Goal: Task Accomplishment & Management: Complete application form

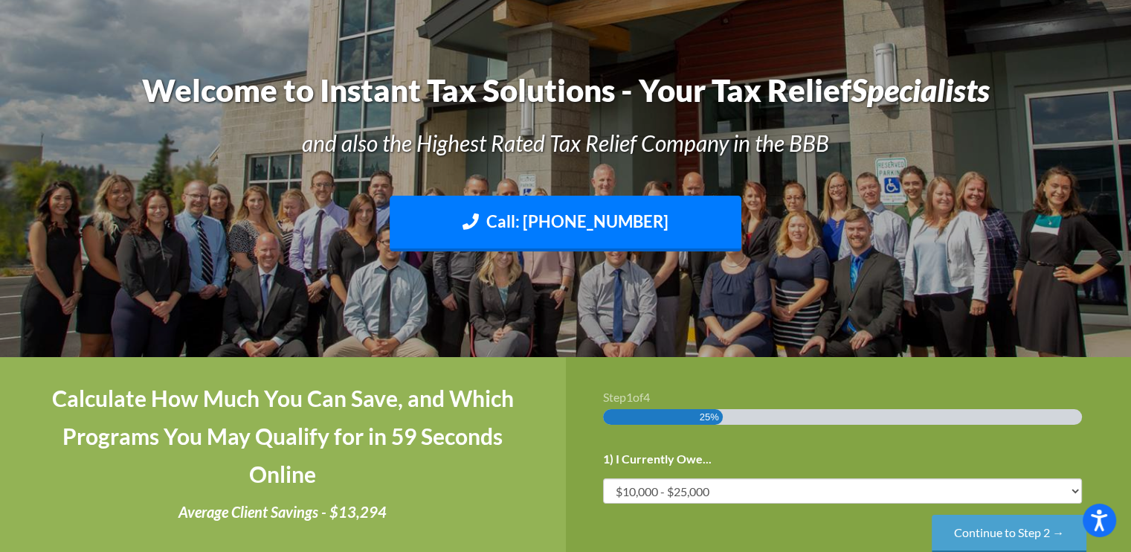
scroll to position [149, 0]
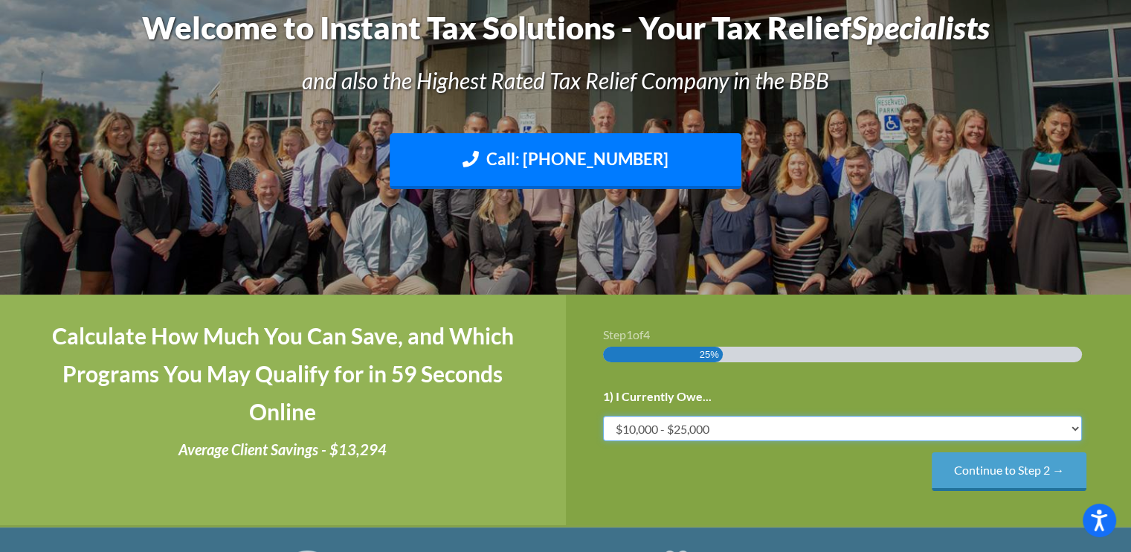
click at [729, 423] on select "Less than $10,000 $10,000 - $25,000 $25,000 - $50,000 $50,000 - $75,000 $75,000+" at bounding box center [842, 428] width 479 height 25
select select "under-10"
click at [603, 416] on select "Less than $10,000 $10,000 - $25,000 $25,000 - $50,000 $50,000 - $75,000 $75,000+" at bounding box center [842, 428] width 479 height 25
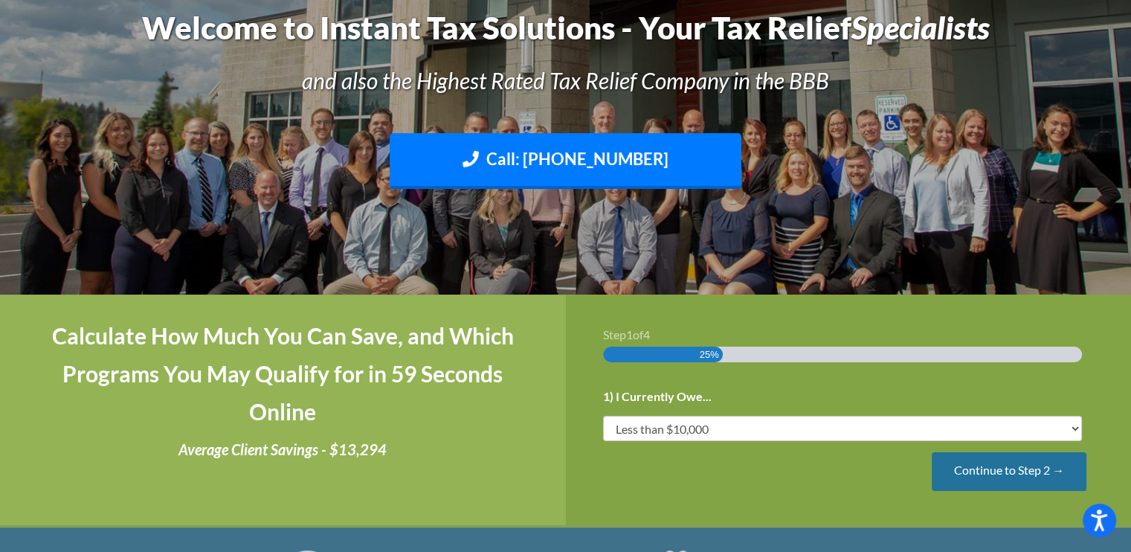
click at [1002, 471] on input "Continue to Step 2 →" at bounding box center [1008, 471] width 155 height 38
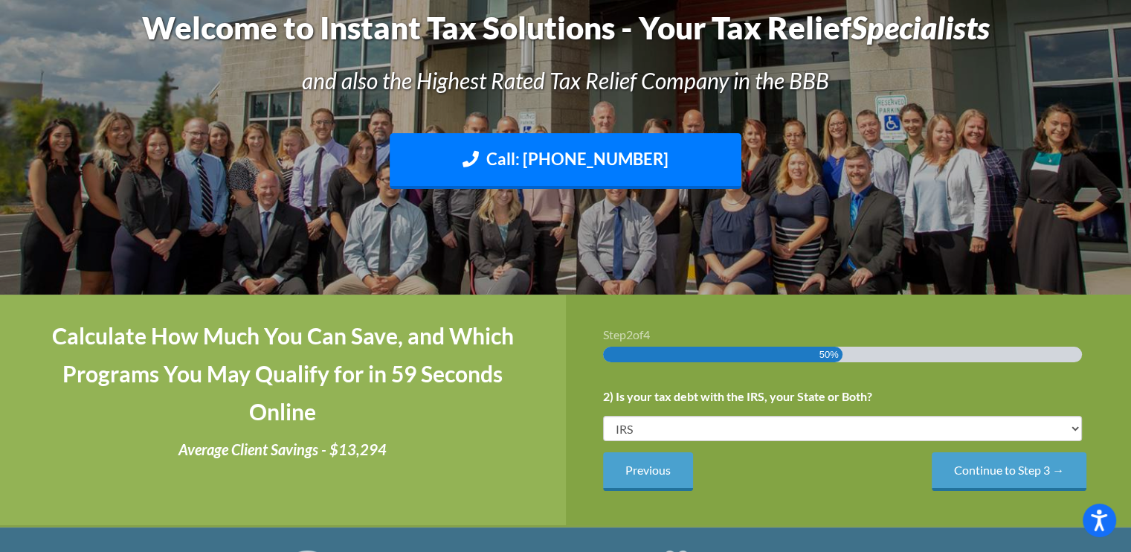
scroll to position [0, 0]
click at [1074, 423] on select "IRS State Both IRS and State" at bounding box center [842, 428] width 479 height 25
select select "State"
click at [603, 416] on select "IRS State Both IRS and State" at bounding box center [842, 428] width 479 height 25
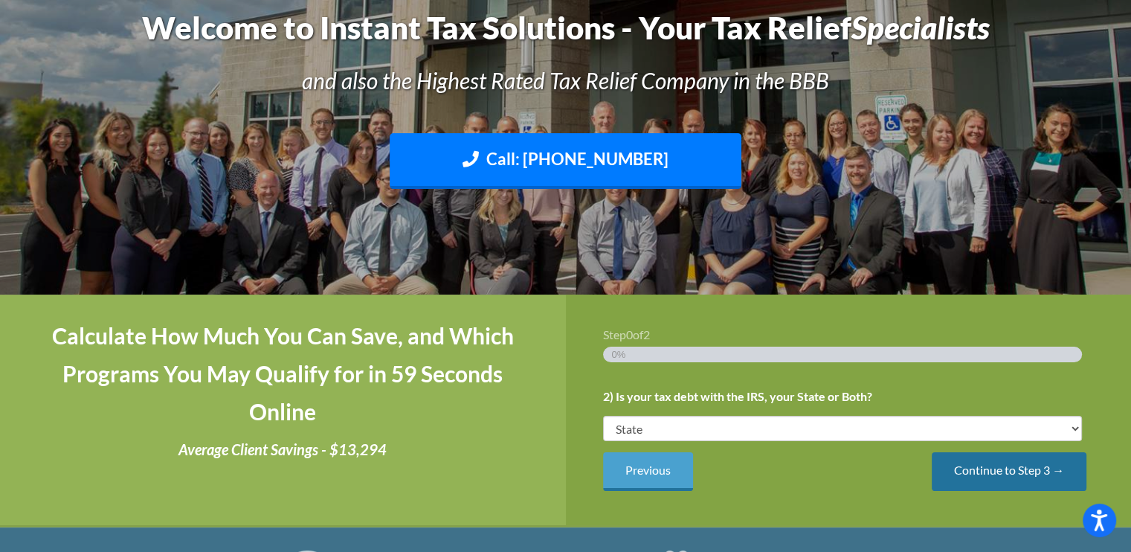
click at [998, 473] on input "Continue to Step 3 →" at bounding box center [1008, 471] width 155 height 38
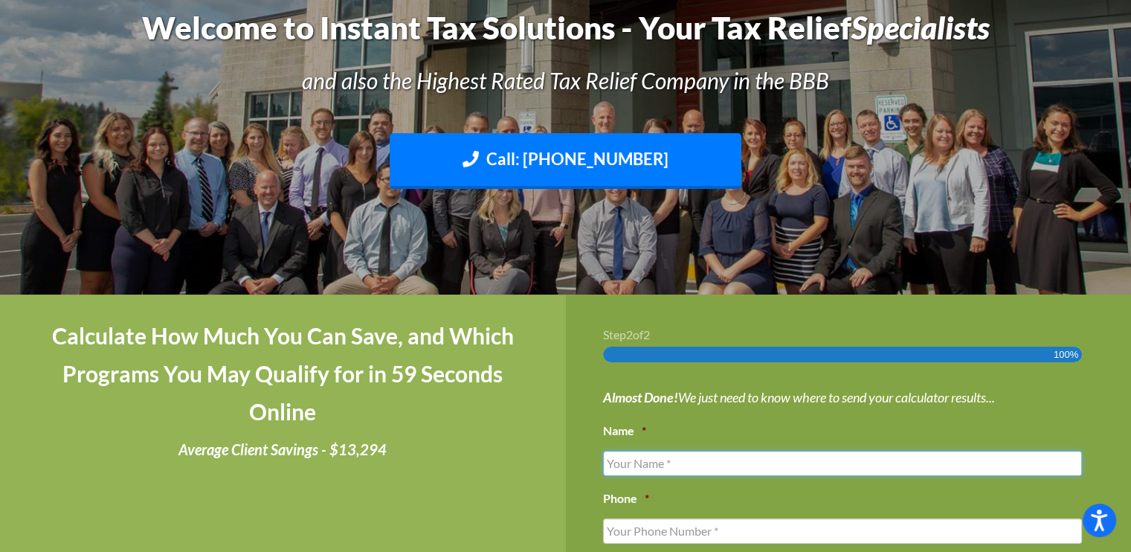
click at [650, 465] on input "Name *" at bounding box center [842, 463] width 479 height 25
type input "[PERSON_NAME]"
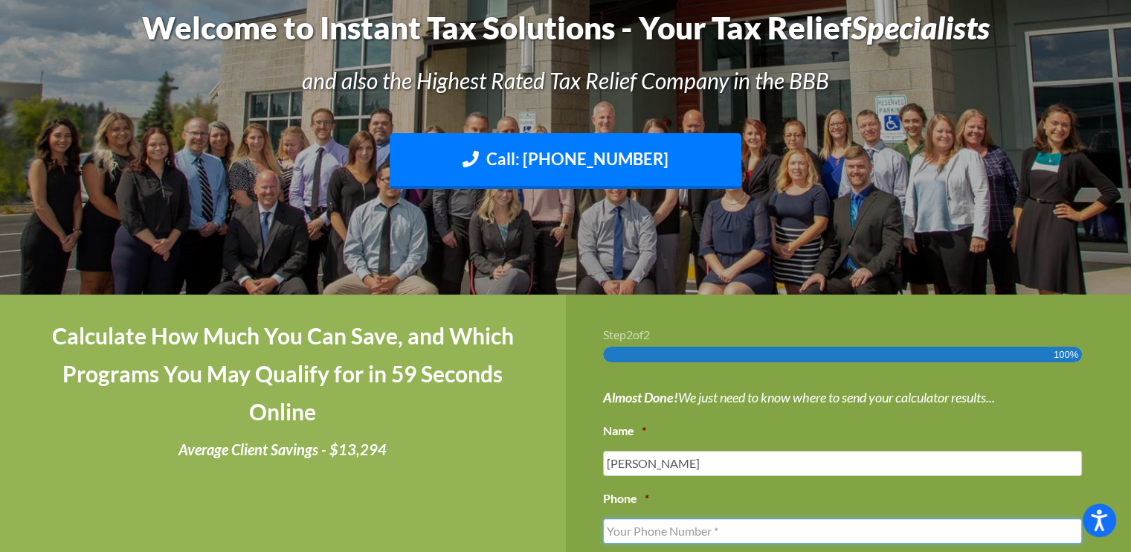
type input "8158781752"
type input "[EMAIL_ADDRESS][DOMAIN_NAME]"
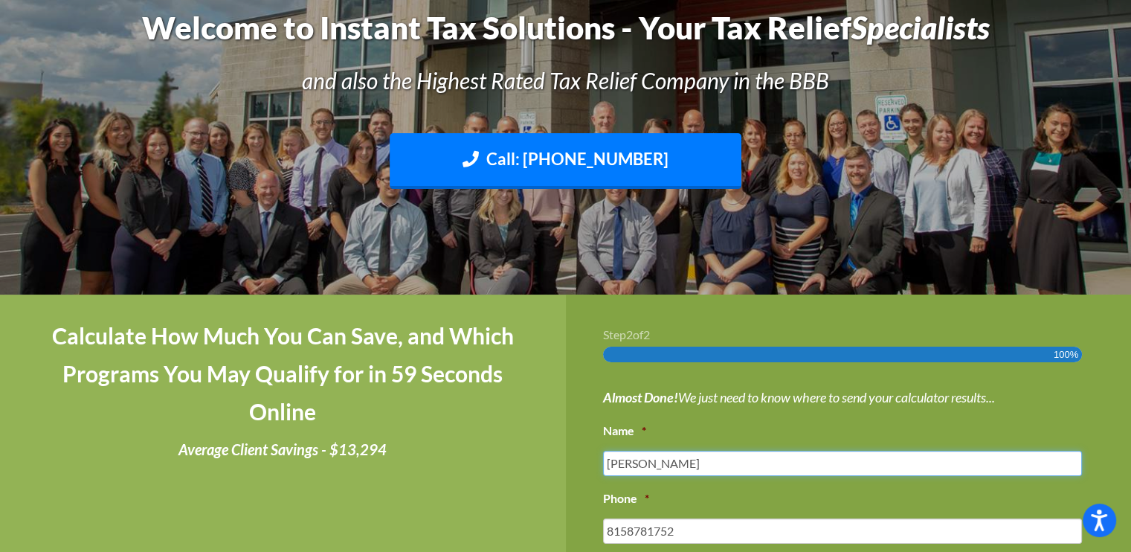
type input "[PHONE_NUMBER]"
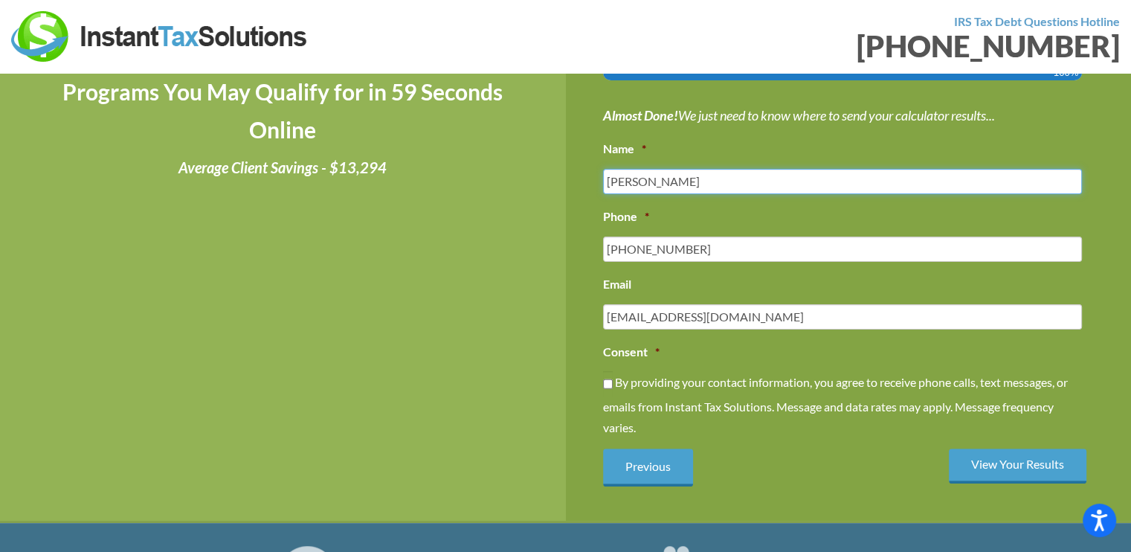
scroll to position [372, 0]
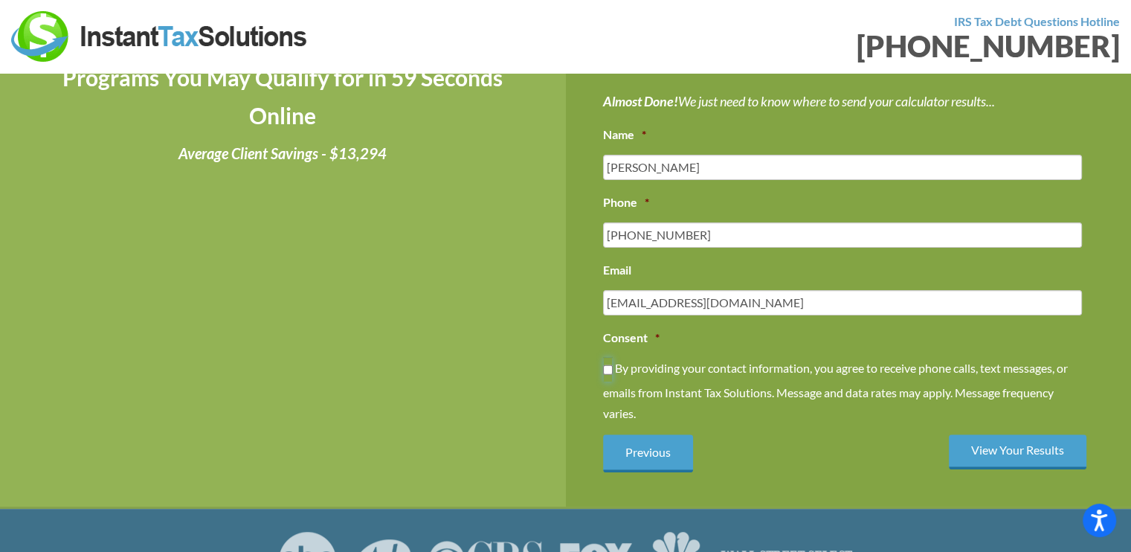
click at [607, 364] on input "By providing your contact information, you agree to receive phone calls, text m…" at bounding box center [608, 369] width 10 height 25
checkbox input "true"
click at [1018, 448] on input "View Your Results" at bounding box center [1018, 451] width 138 height 35
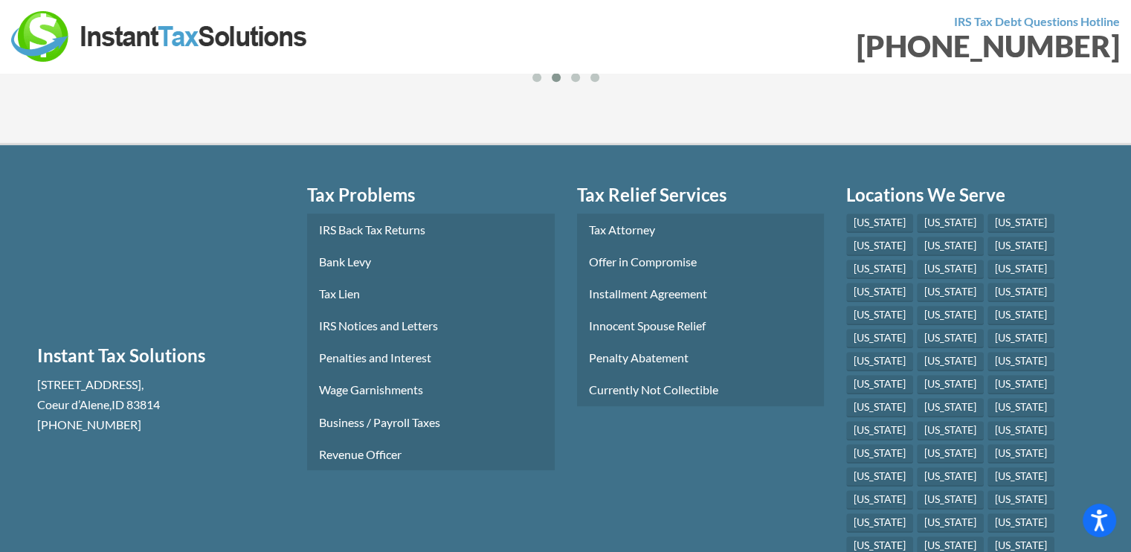
scroll to position [818, 0]
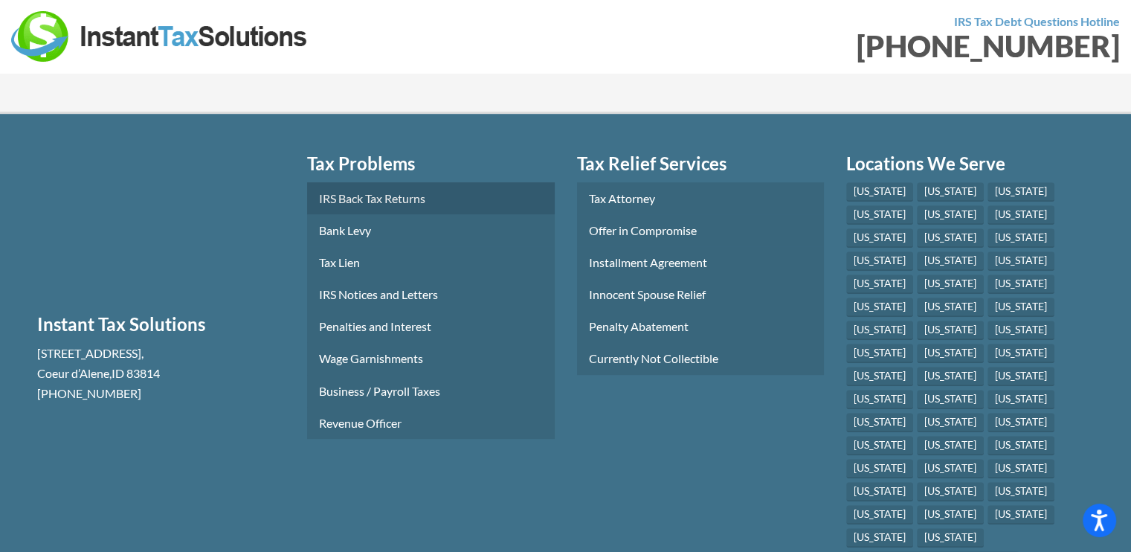
click at [392, 214] on link "IRS Back Tax Returns" at bounding box center [431, 198] width 248 height 32
